Goal: Task Accomplishment & Management: Use online tool/utility

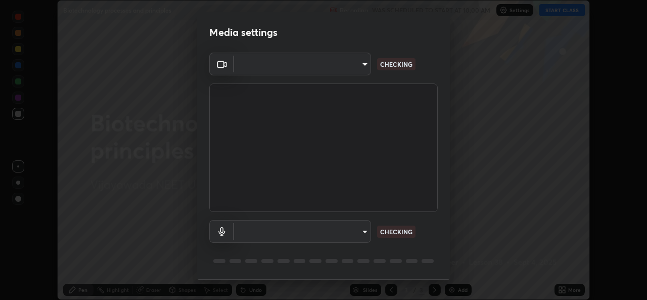
scroll to position [32, 0]
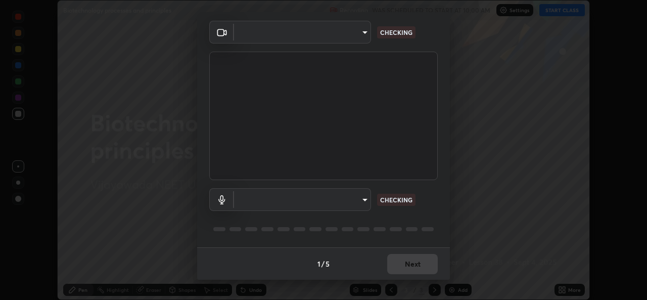
type input "03d5b1e328775286ef50ca9e691cdbc5b29e44cb463622e7fe7d5ef11c4b5cfc"
click at [412, 214] on div "Digital Audio Interface (USB Digital Audio) (534d:2109) 9080ea21262a1208b492273…" at bounding box center [323, 213] width 228 height 67
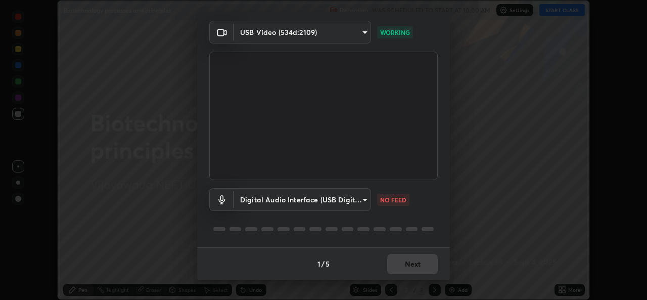
click at [363, 202] on body "Erase all Biotechnology processes and principles Recording WAS SCHEDULED TO STA…" at bounding box center [323, 150] width 647 height 300
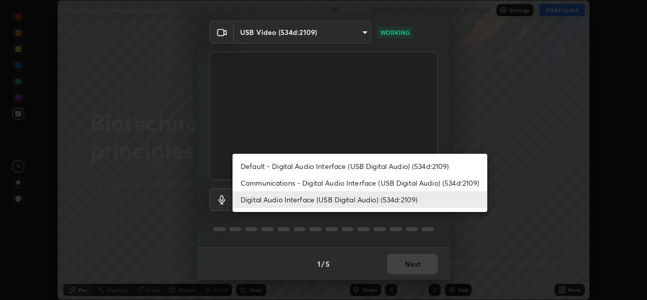
click at [374, 181] on li "Communications - Digital Audio Interface (USB Digital Audio) (534d:2109)" at bounding box center [360, 182] width 255 height 17
type input "communications"
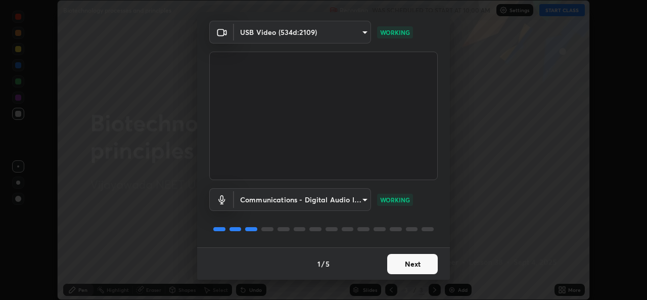
click at [410, 259] on button "Next" at bounding box center [412, 264] width 51 height 20
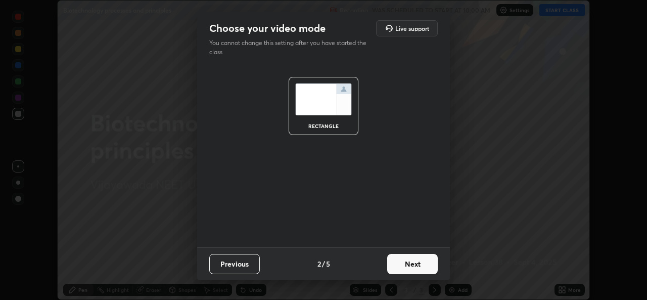
click at [410, 263] on button "Next" at bounding box center [412, 264] width 51 height 20
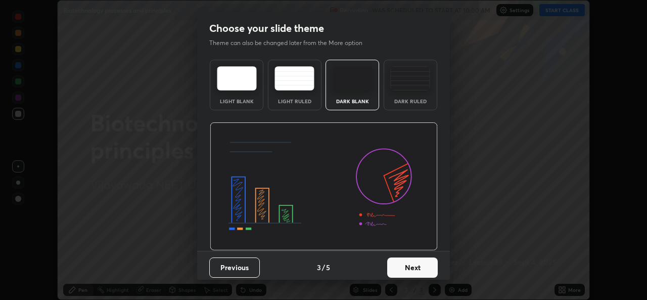
click at [414, 263] on button "Next" at bounding box center [412, 267] width 51 height 20
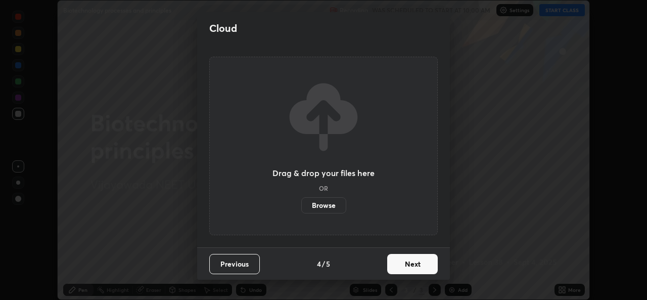
click at [415, 265] on button "Next" at bounding box center [412, 264] width 51 height 20
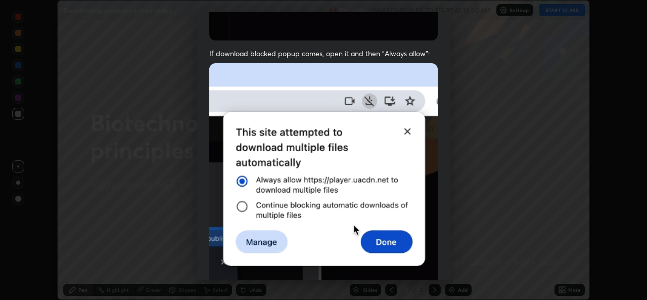
scroll to position [238, 0]
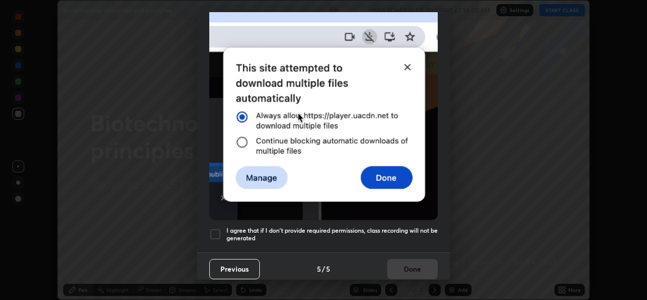
click at [215, 229] on div at bounding box center [215, 234] width 12 height 12
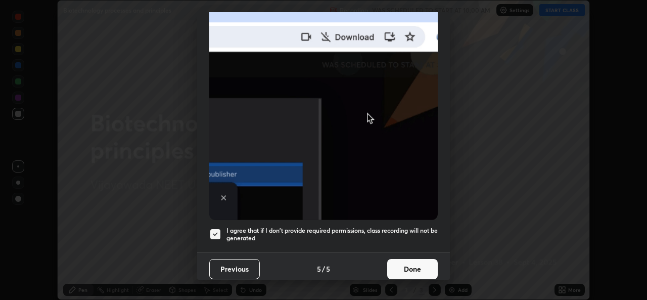
click at [394, 263] on button "Done" at bounding box center [412, 269] width 51 height 20
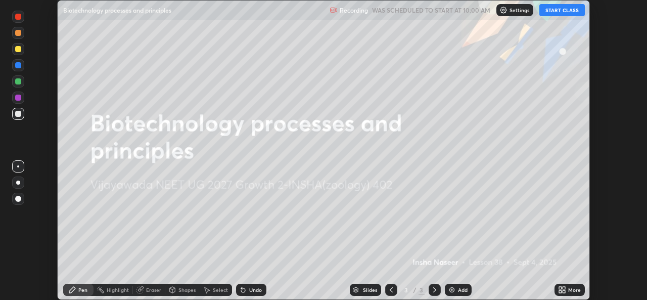
click at [552, 10] on button "START CLASS" at bounding box center [561, 10] width 45 height 12
